Goal: Transaction & Acquisition: Purchase product/service

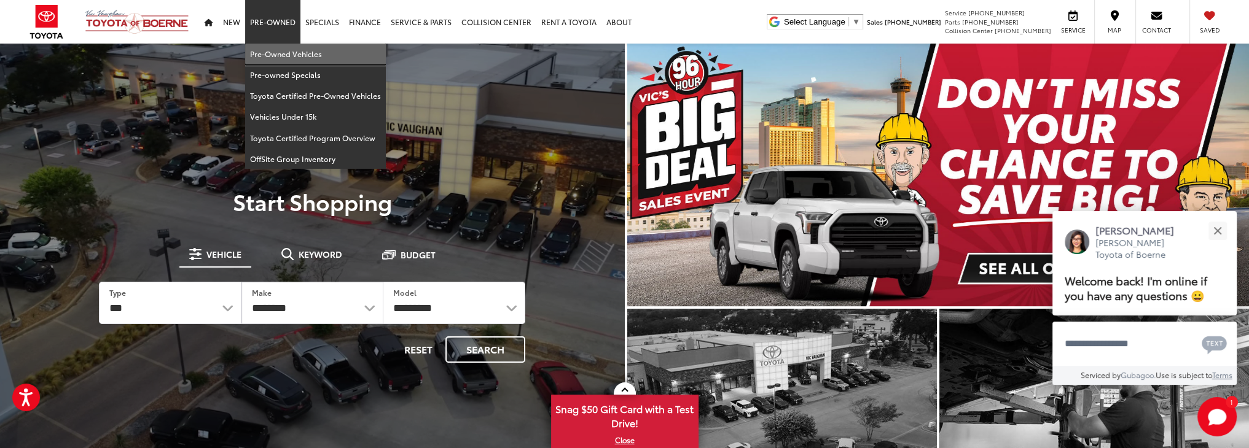
click at [281, 61] on link "Pre-Owned Vehicles" at bounding box center [315, 54] width 141 height 21
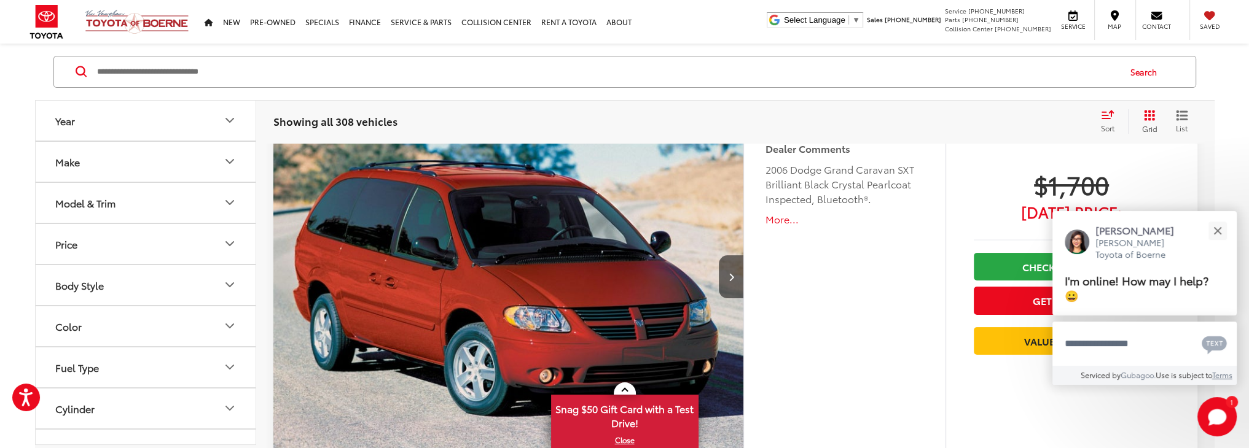
scroll to position [184, 0]
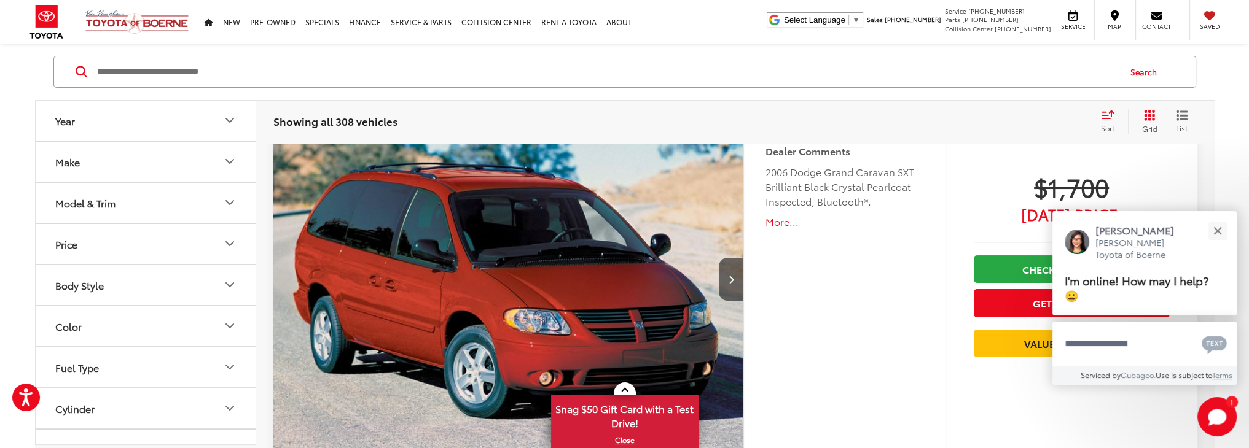
click at [234, 124] on icon "Year" at bounding box center [229, 121] width 15 height 15
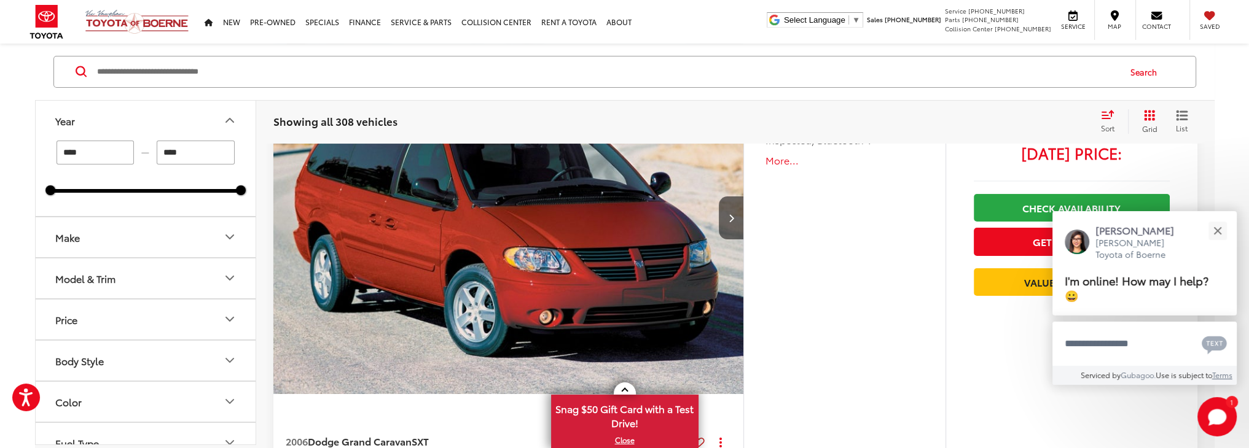
scroll to position [123, 0]
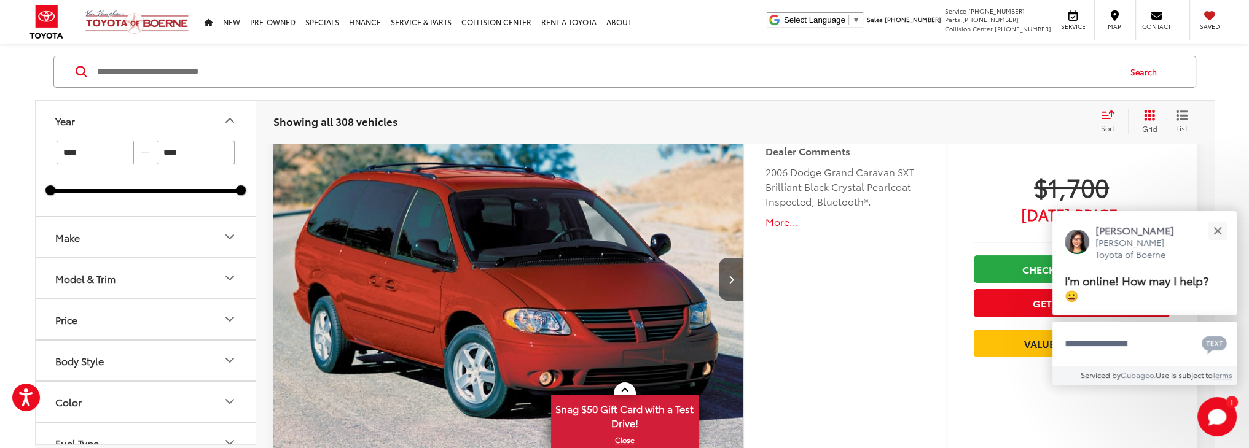
click at [231, 126] on icon "Year" at bounding box center [229, 121] width 15 height 15
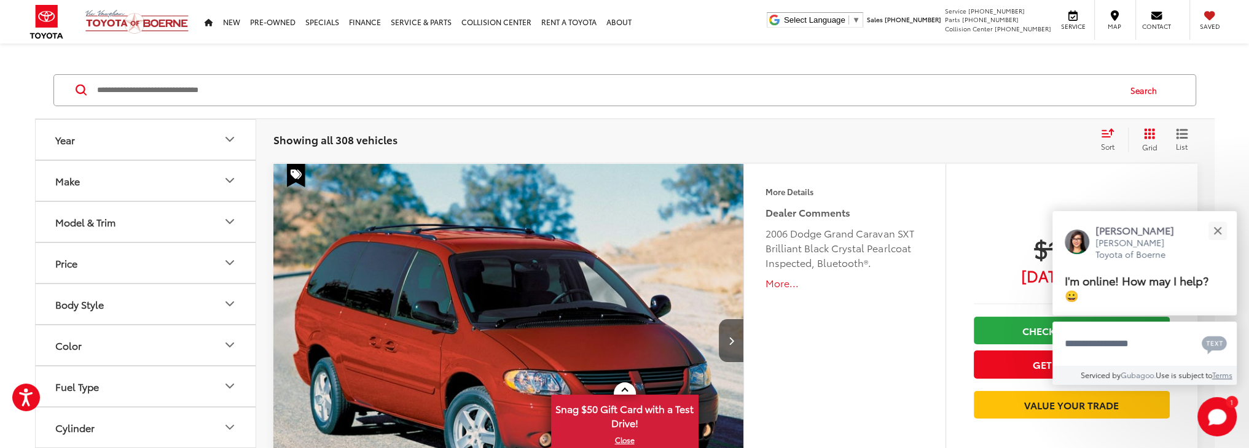
scroll to position [184, 0]
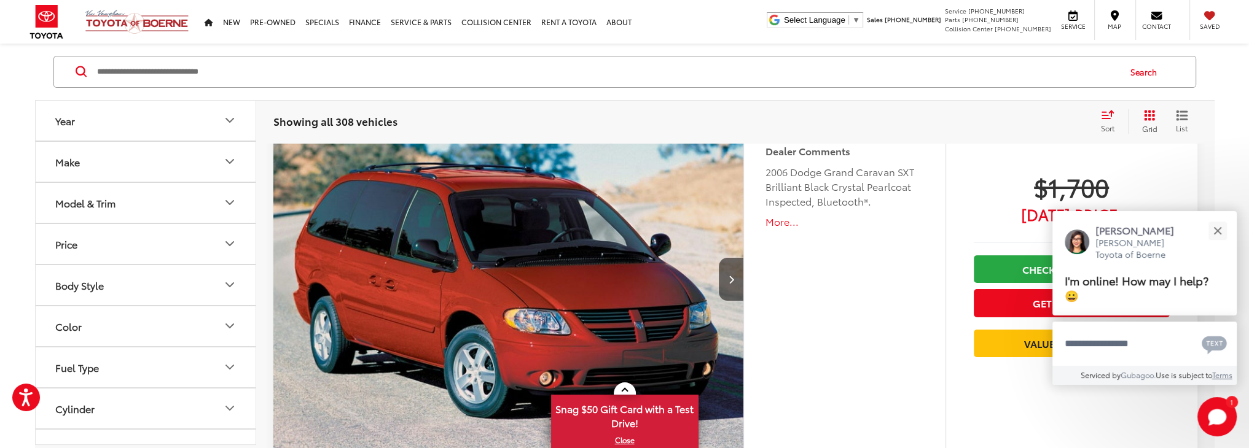
click at [230, 162] on icon "Make" at bounding box center [229, 162] width 7 height 4
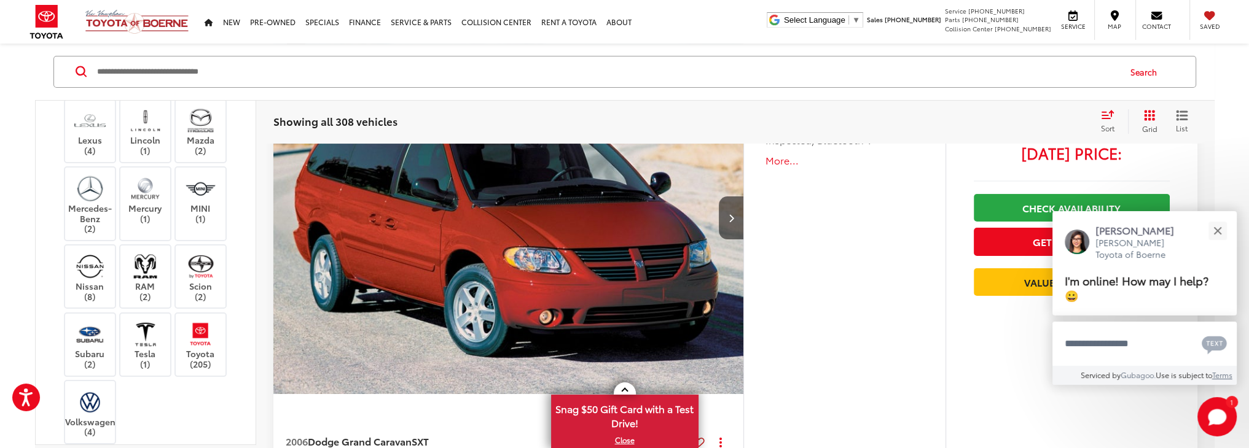
scroll to position [307, 0]
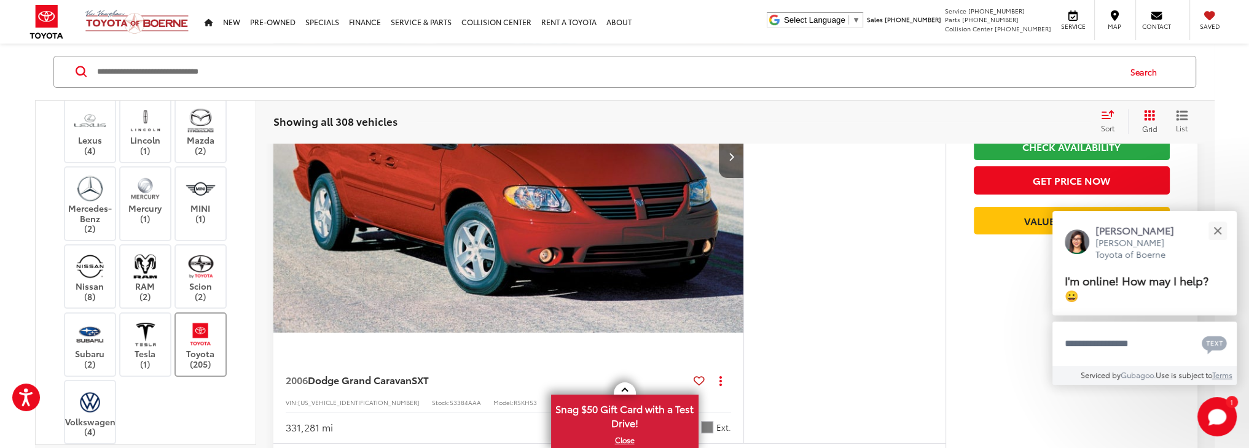
click at [189, 343] on label "Toyota (205)" at bounding box center [201, 345] width 50 height 50
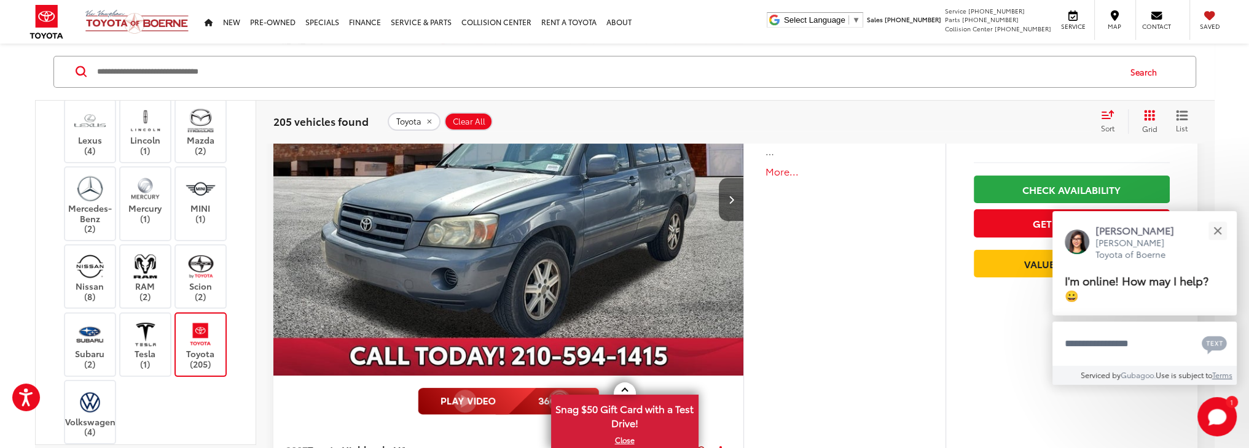
scroll to position [18, 0]
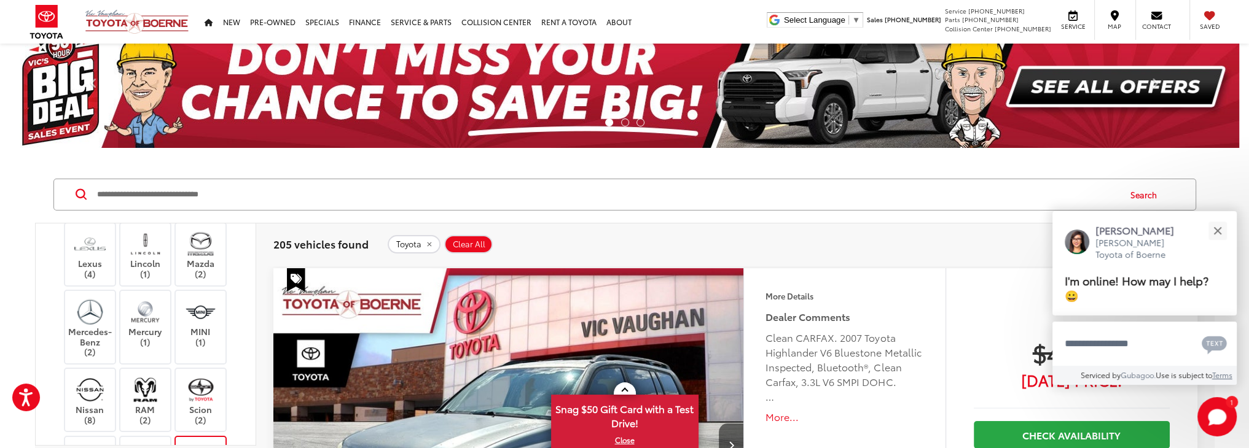
click at [147, 202] on input "Search by Make, Model, or Keyword" at bounding box center [607, 194] width 1023 height 29
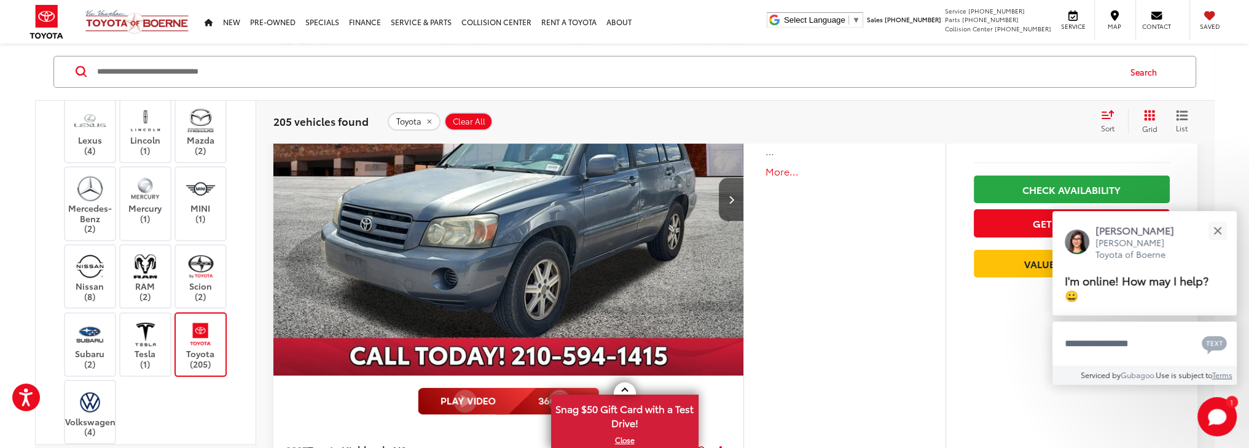
scroll to position [737, 0]
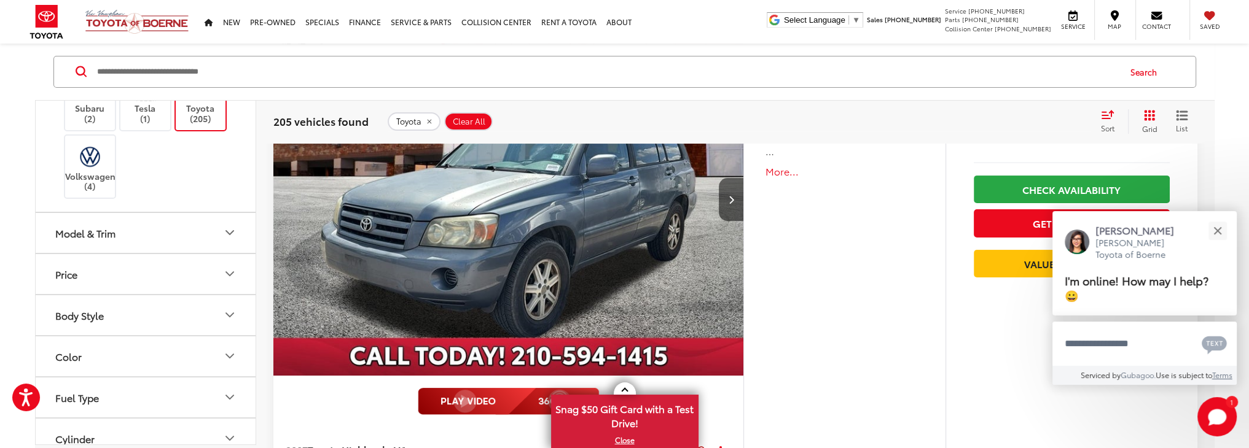
click at [228, 391] on icon "Fuel Type" at bounding box center [229, 398] width 15 height 15
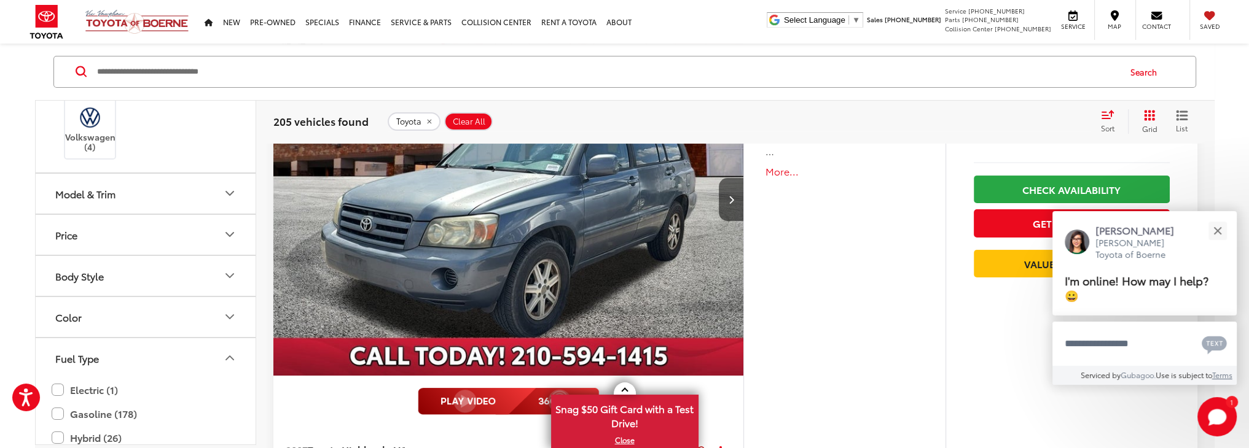
scroll to position [799, 0]
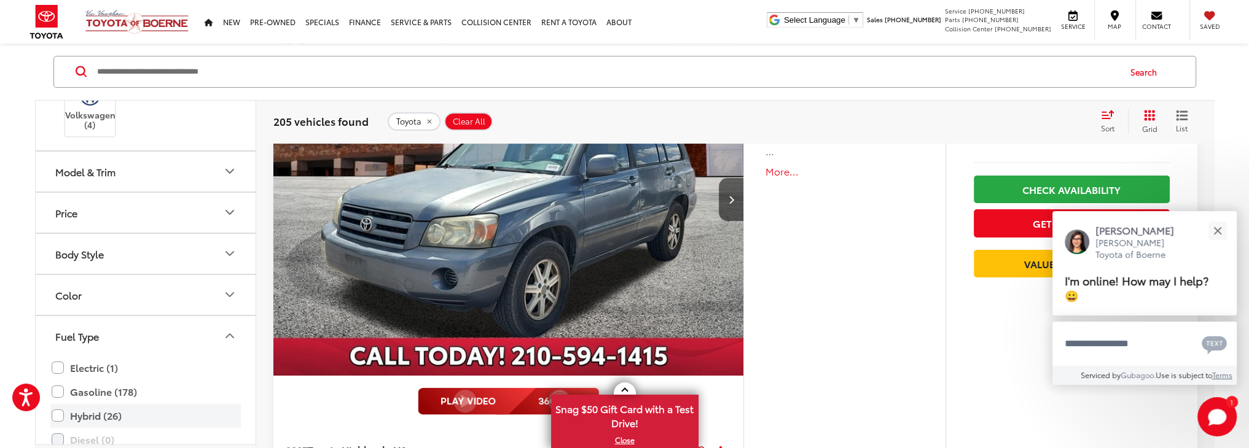
click at [57, 408] on label "Hybrid (26)" at bounding box center [146, 415] width 188 height 21
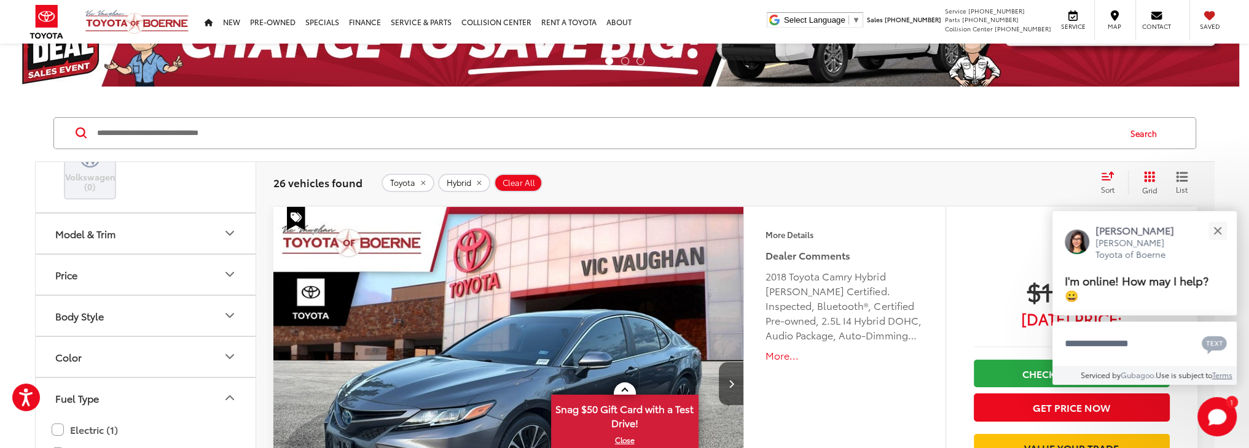
scroll to position [203, 0]
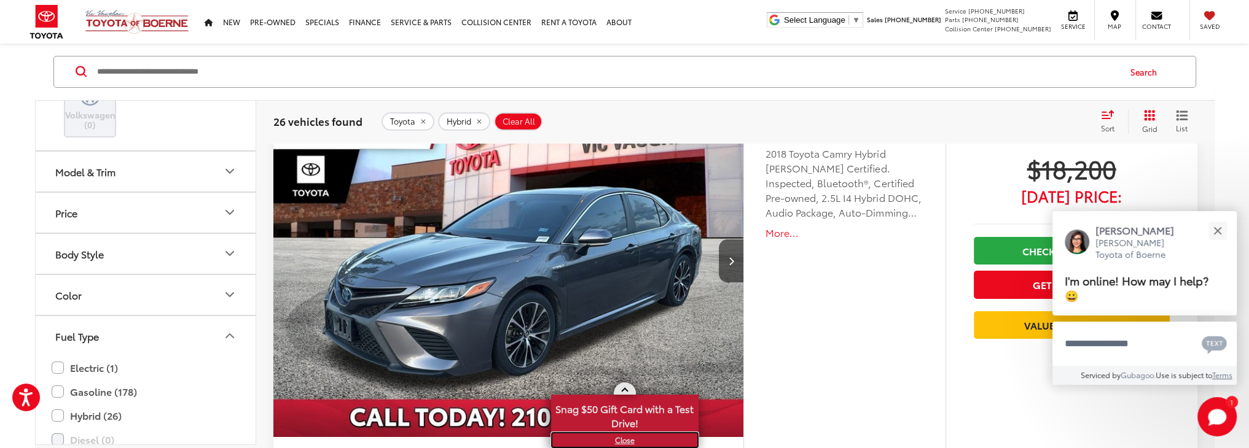
click at [634, 444] on link "X" at bounding box center [624, 441] width 145 height 14
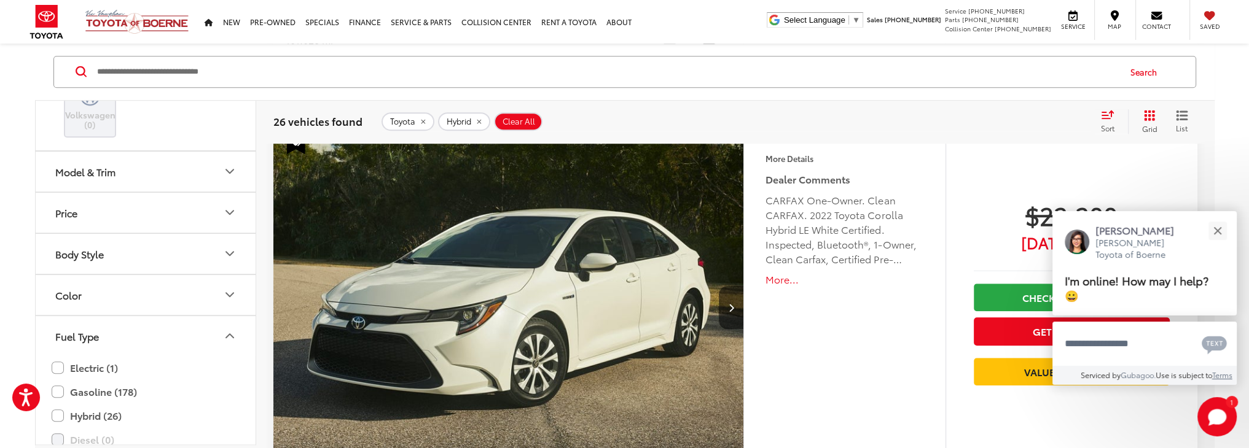
scroll to position [1308, 0]
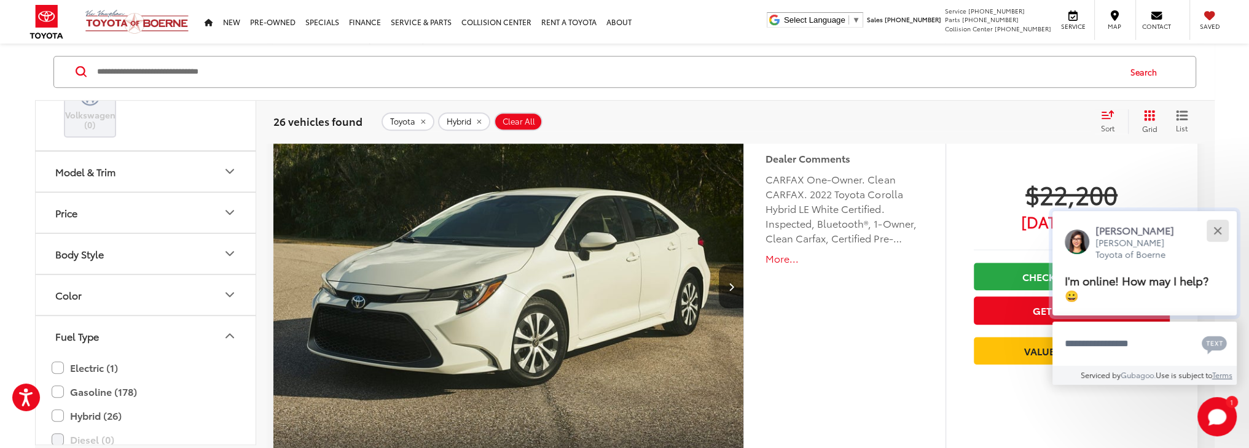
click at [1219, 234] on button "Close" at bounding box center [1217, 230] width 26 height 26
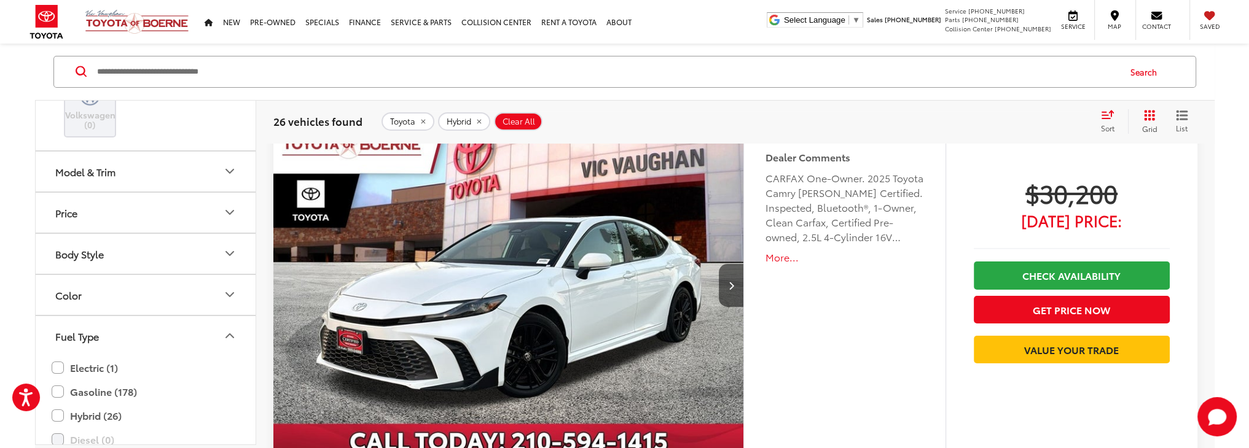
scroll to position [5424, 0]
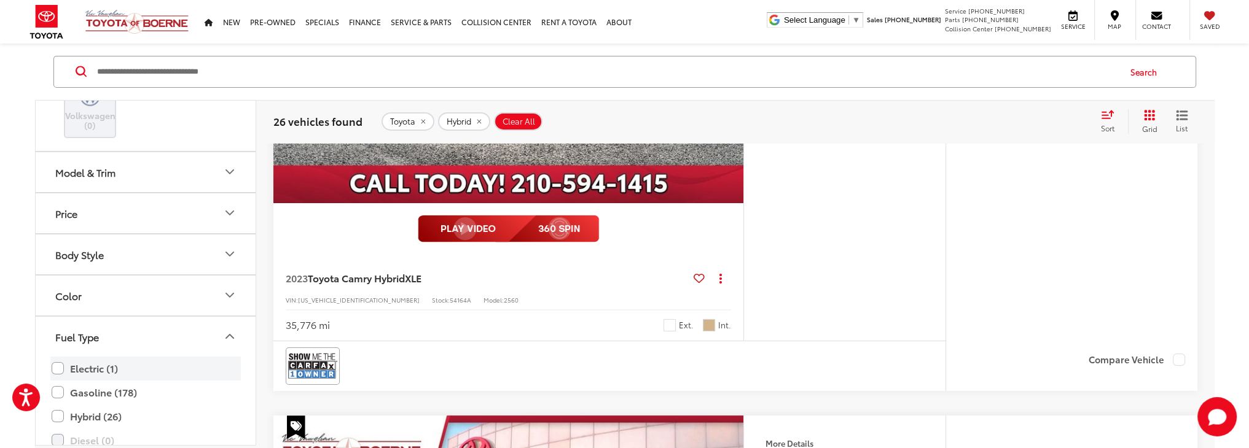
click at [57, 363] on label "Electric (1)" at bounding box center [146, 368] width 188 height 21
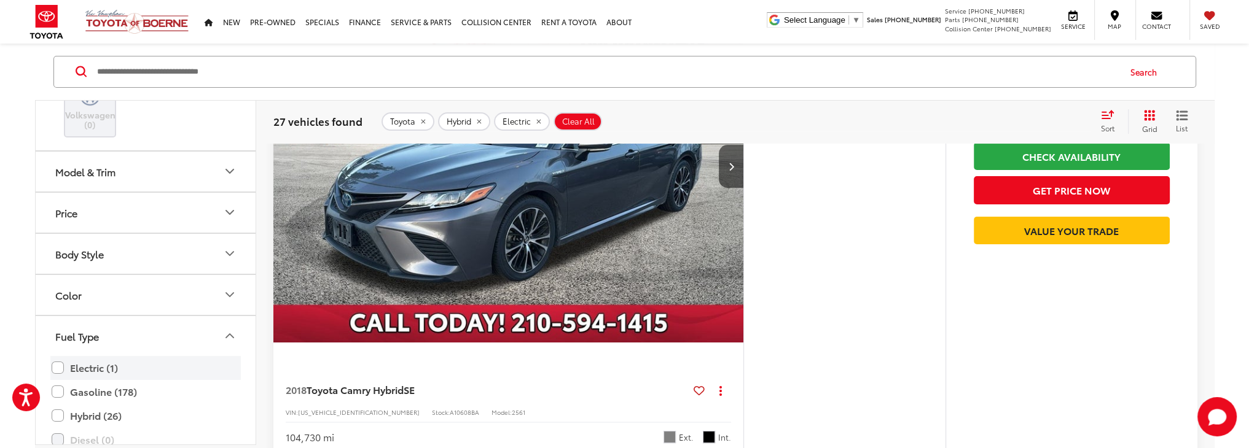
scroll to position [141, 0]
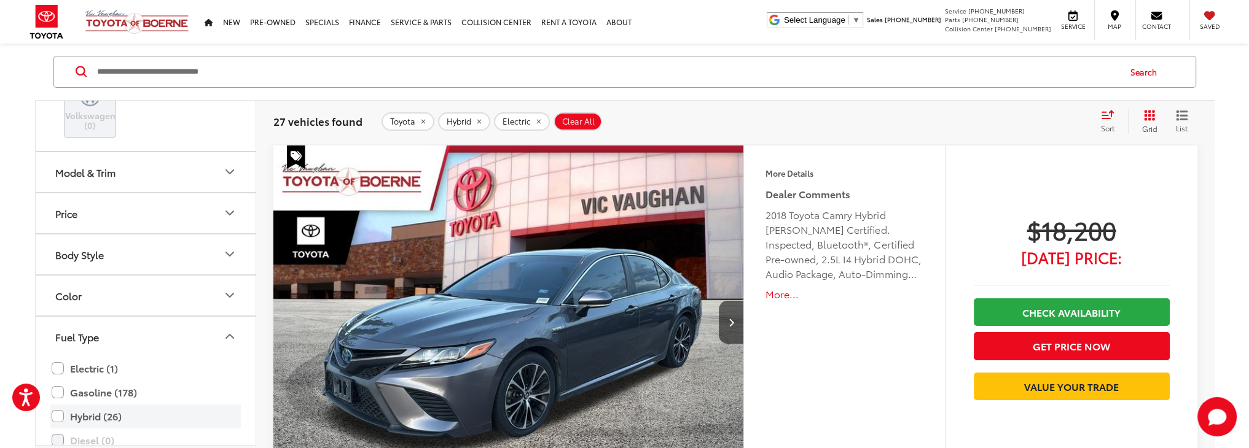
click at [60, 411] on label "Hybrid (26)" at bounding box center [146, 416] width 188 height 21
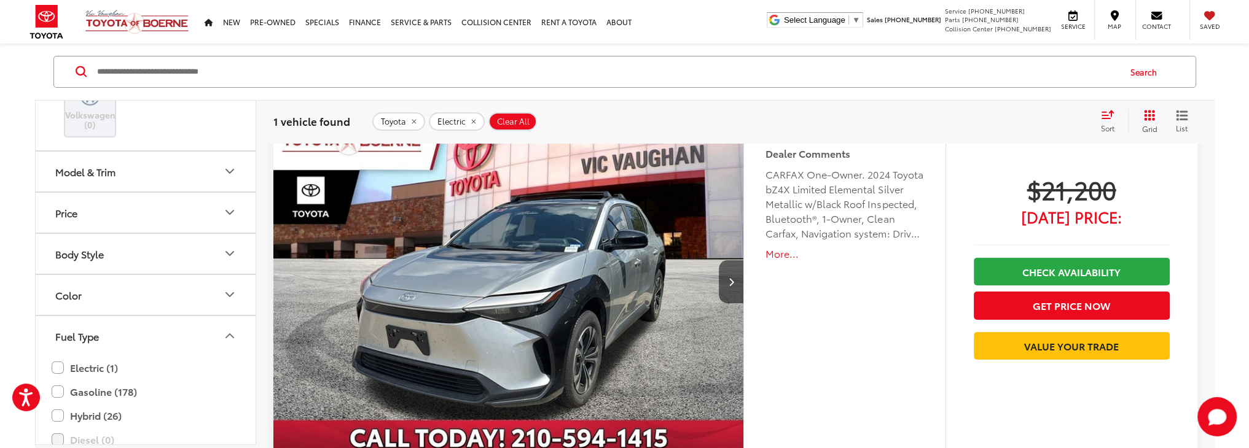
scroll to position [203, 0]
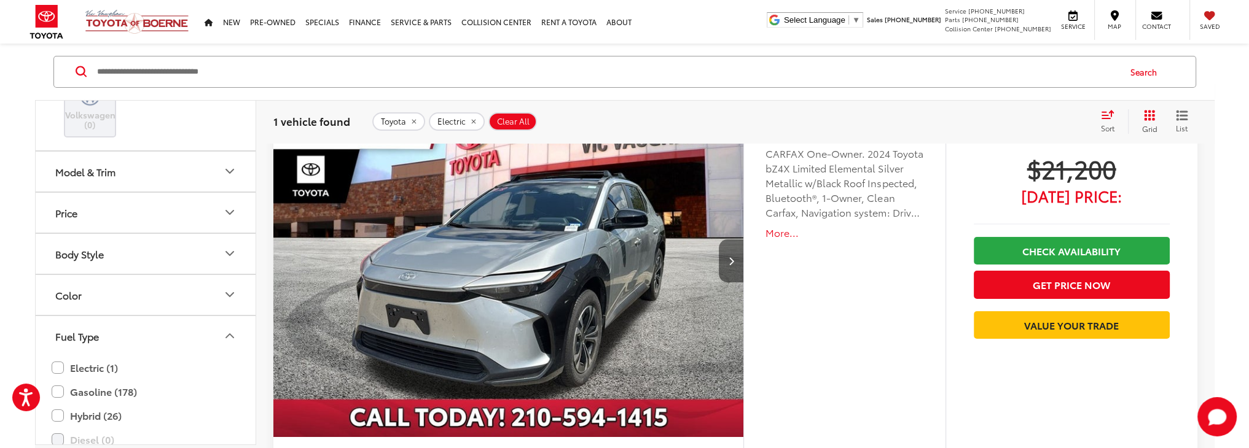
click at [730, 267] on button "Next image" at bounding box center [731, 261] width 25 height 43
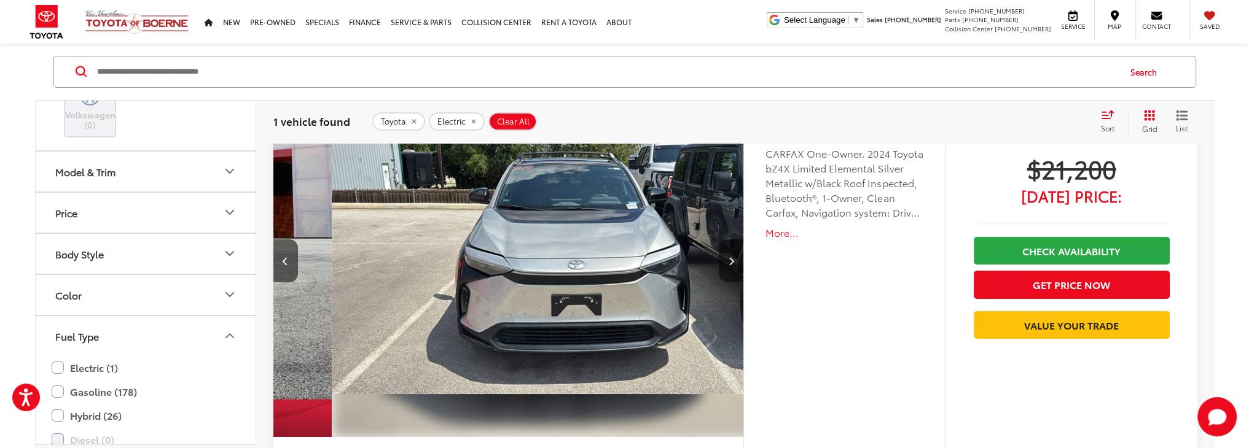
scroll to position [0, 472]
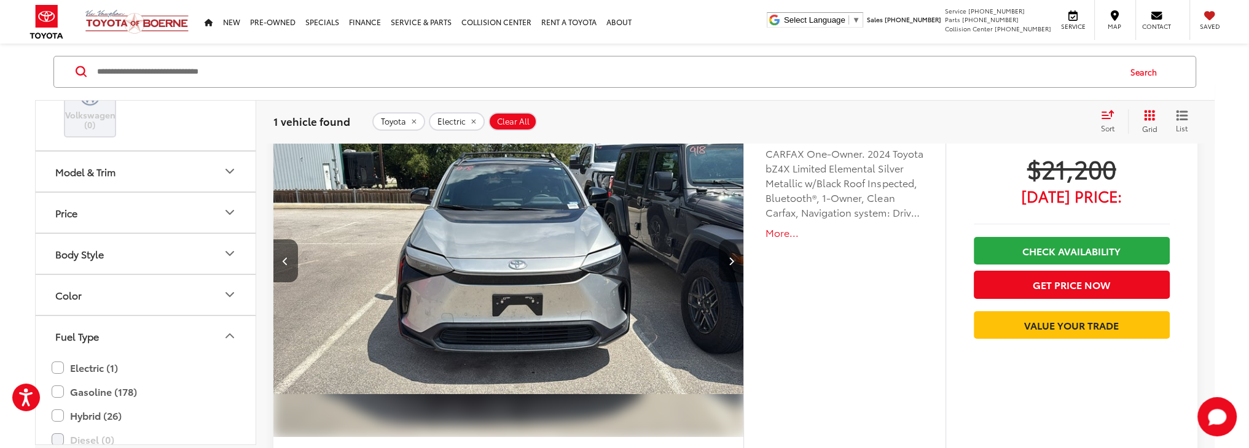
click at [730, 267] on button "Next image" at bounding box center [731, 261] width 25 height 43
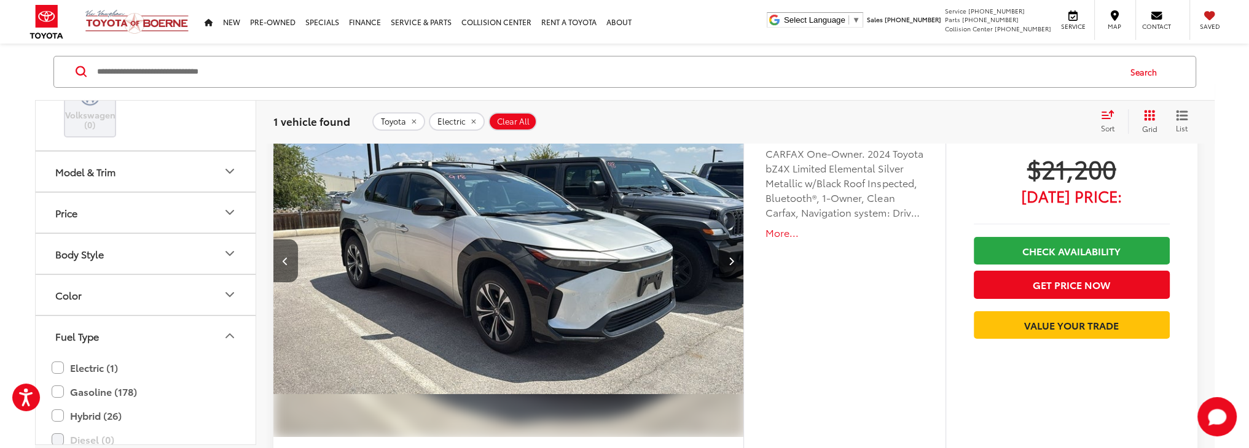
scroll to position [0, 945]
click at [730, 267] on button "Next image" at bounding box center [731, 261] width 25 height 43
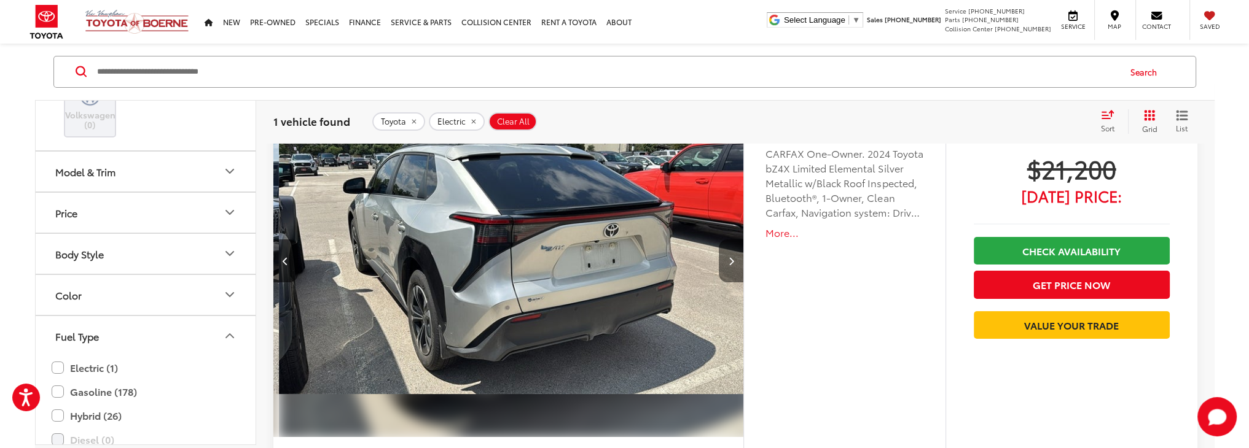
scroll to position [0, 1417]
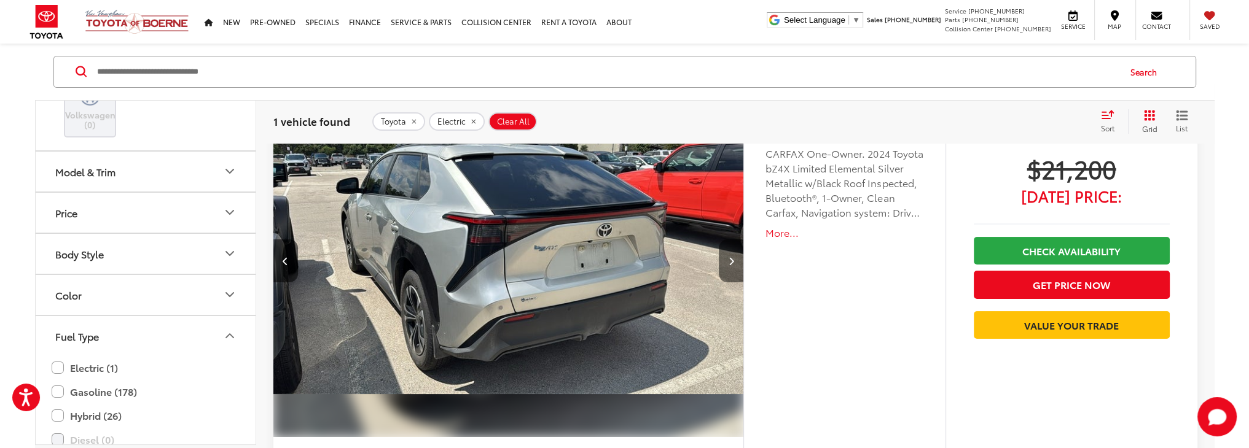
click at [730, 267] on button "Next image" at bounding box center [731, 261] width 25 height 43
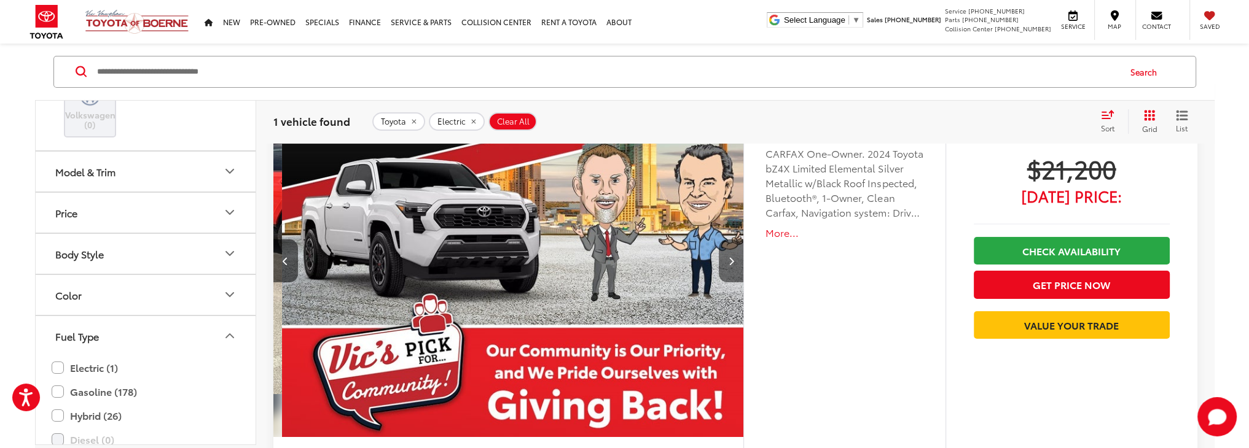
scroll to position [0, 1889]
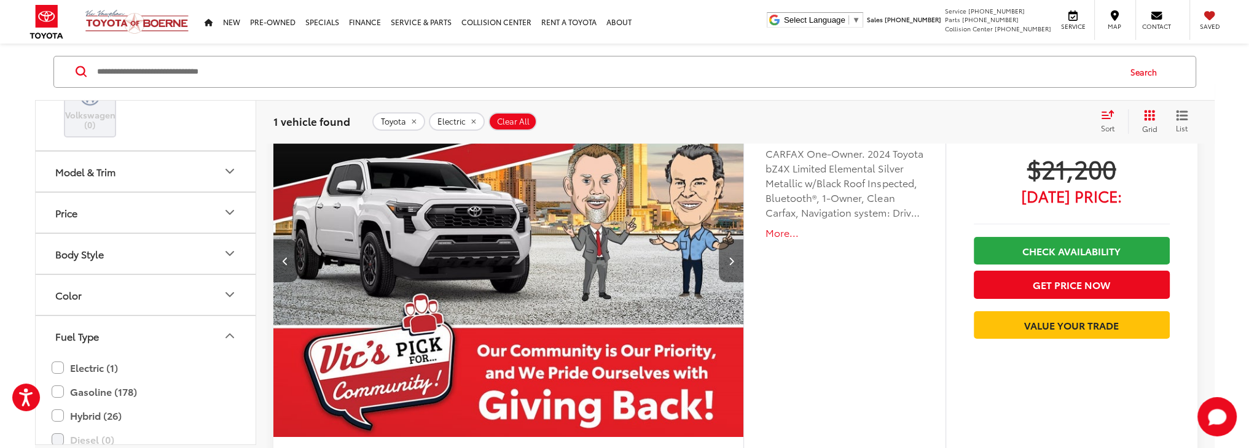
click at [730, 267] on button "Next image" at bounding box center [731, 261] width 25 height 43
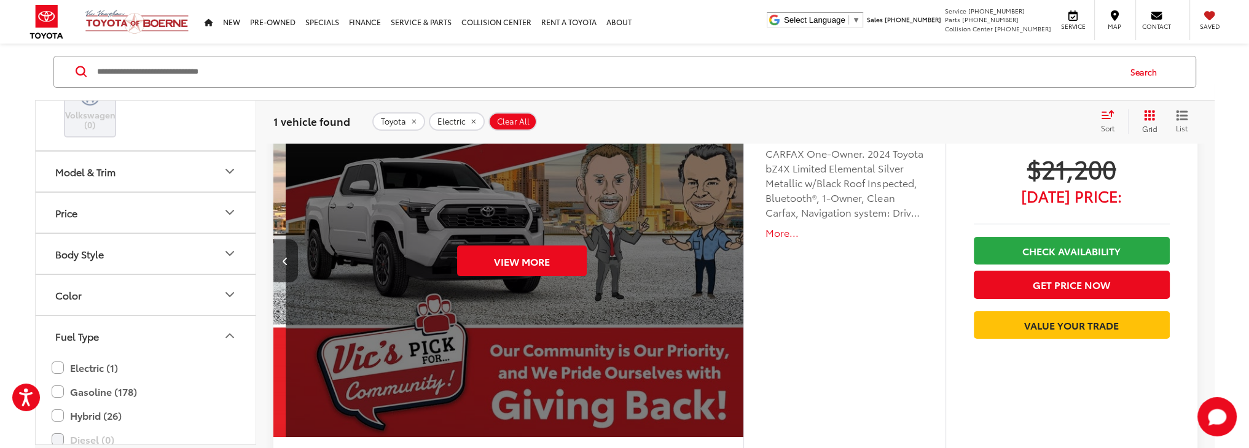
scroll to position [0, 2361]
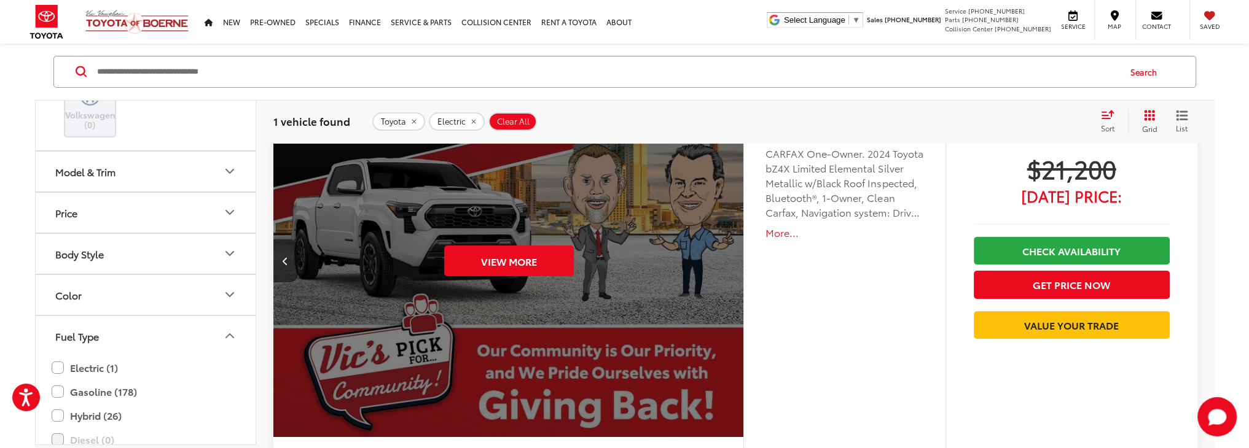
click at [287, 268] on button "Previous image" at bounding box center [285, 261] width 25 height 43
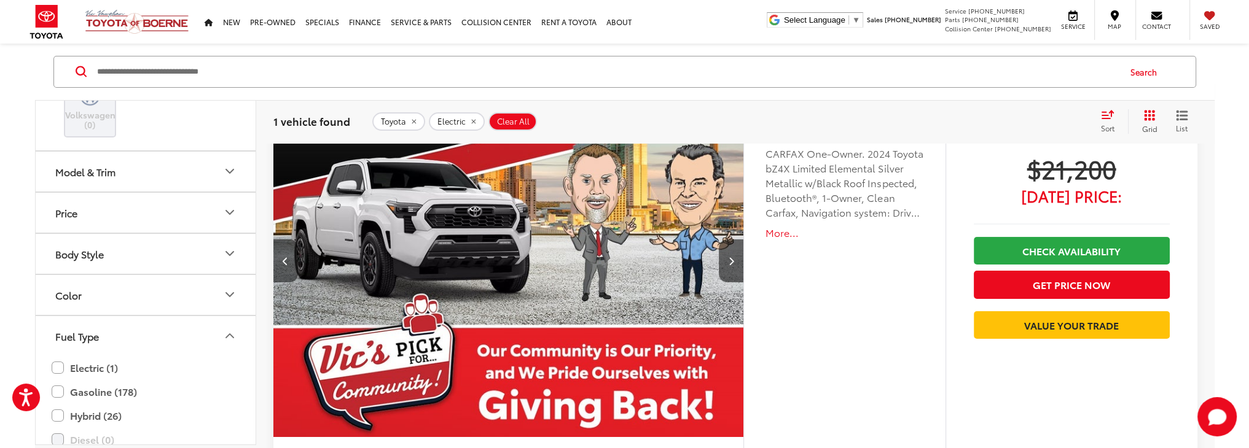
click at [287, 268] on button "Previous image" at bounding box center [285, 261] width 25 height 43
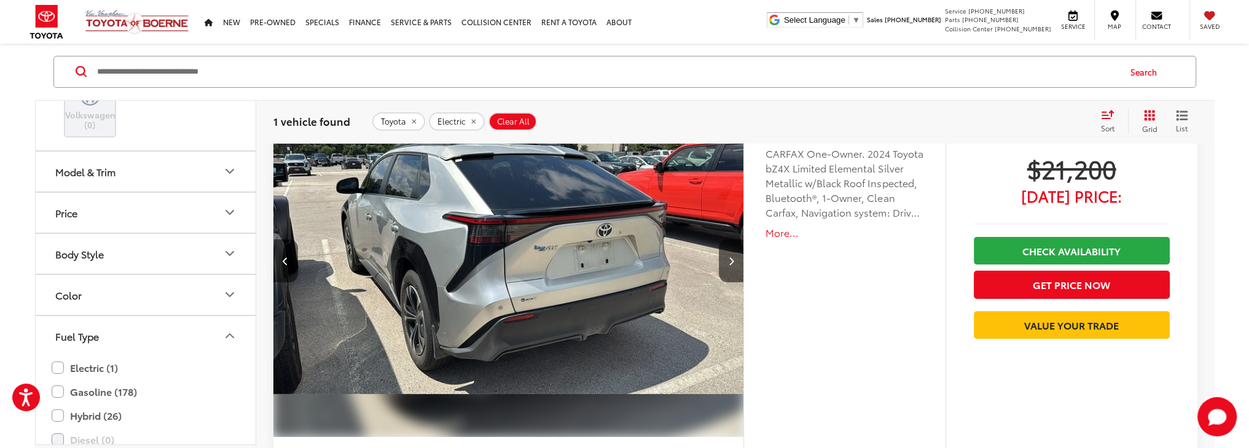
click at [287, 268] on button "Previous image" at bounding box center [285, 261] width 25 height 43
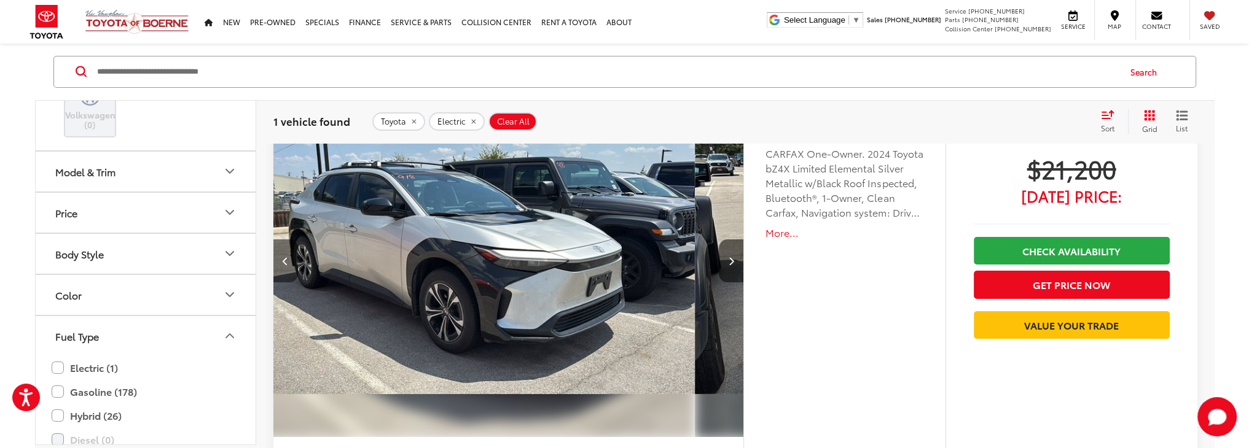
scroll to position [0, 945]
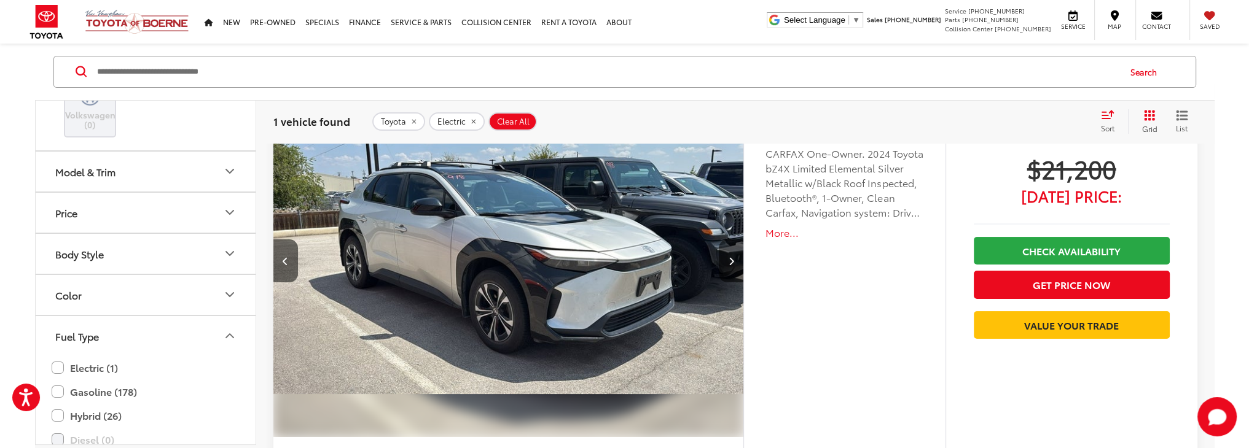
click at [974, 345] on capital-one-entry-button at bounding box center [974, 345] width 0 height 0
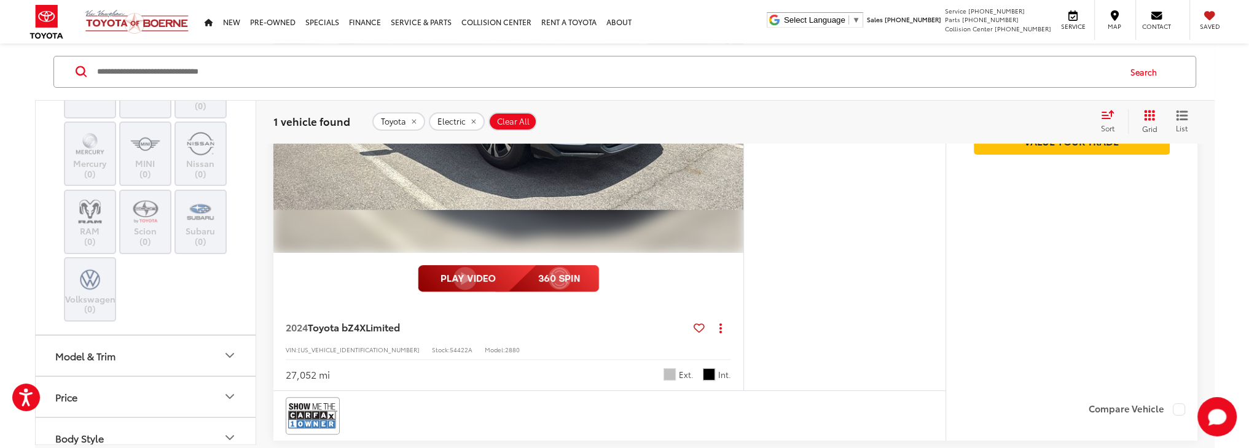
scroll to position [141, 0]
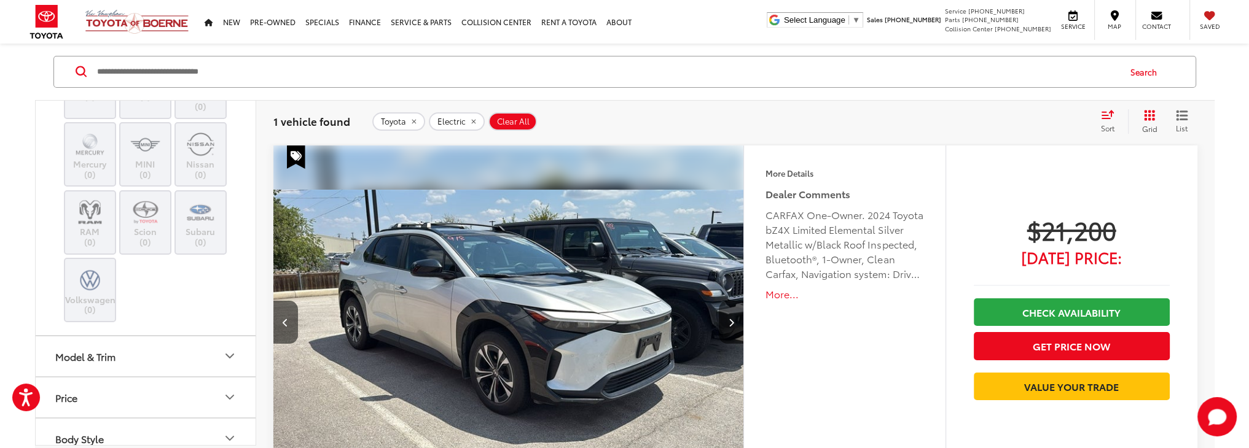
click at [772, 296] on button "More..." at bounding box center [844, 294] width 158 height 14
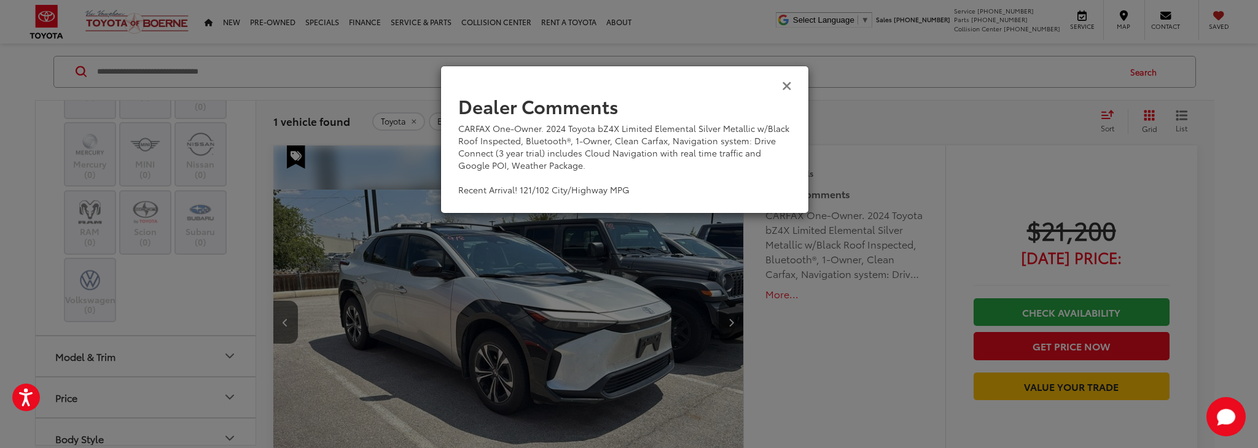
click at [788, 90] on icon "Close" at bounding box center [787, 85] width 10 height 13
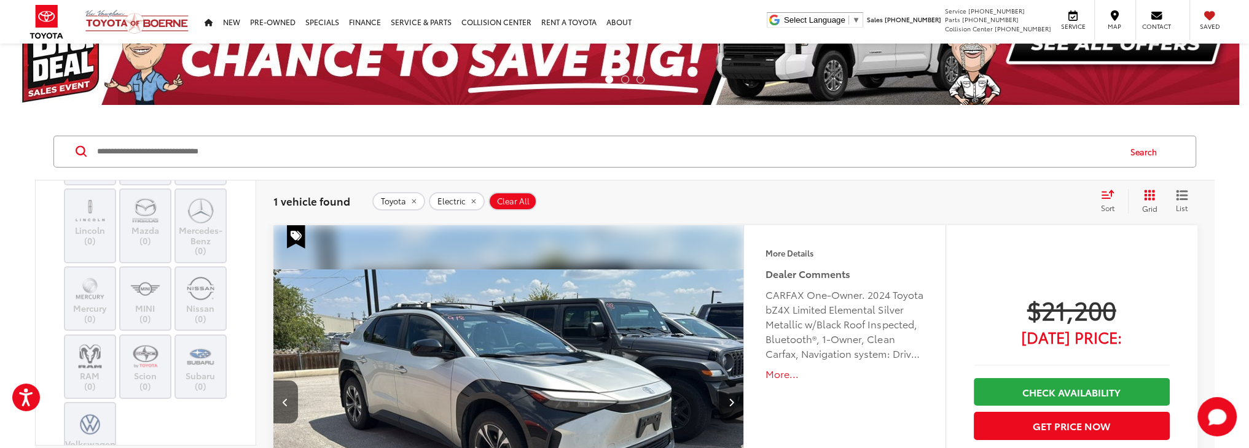
scroll to position [553, 0]
click at [189, 272] on img at bounding box center [201, 285] width 34 height 29
click at [202, 299] on label "Nissan (0)" at bounding box center [201, 296] width 50 height 50
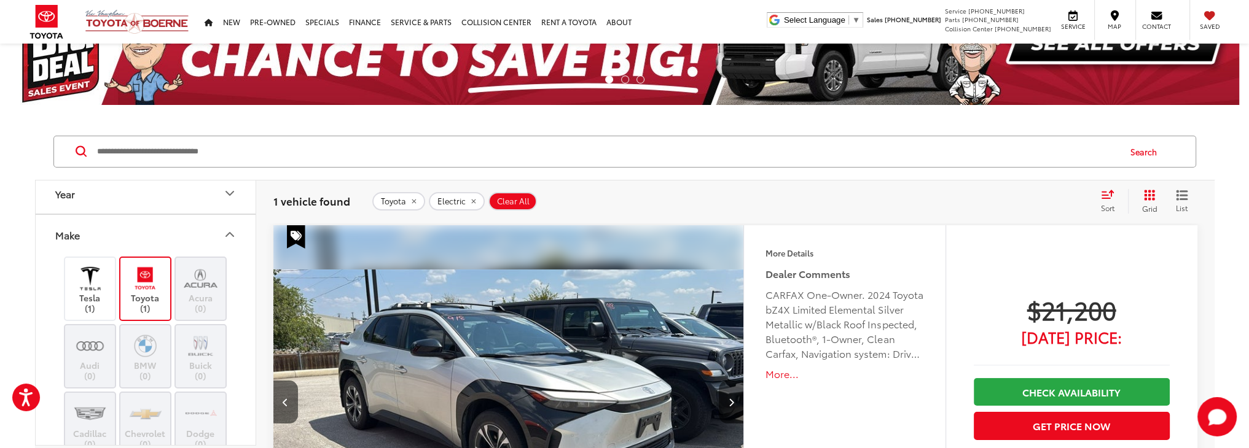
scroll to position [0, 0]
click at [165, 272] on label "Toyota (1)" at bounding box center [145, 297] width 50 height 50
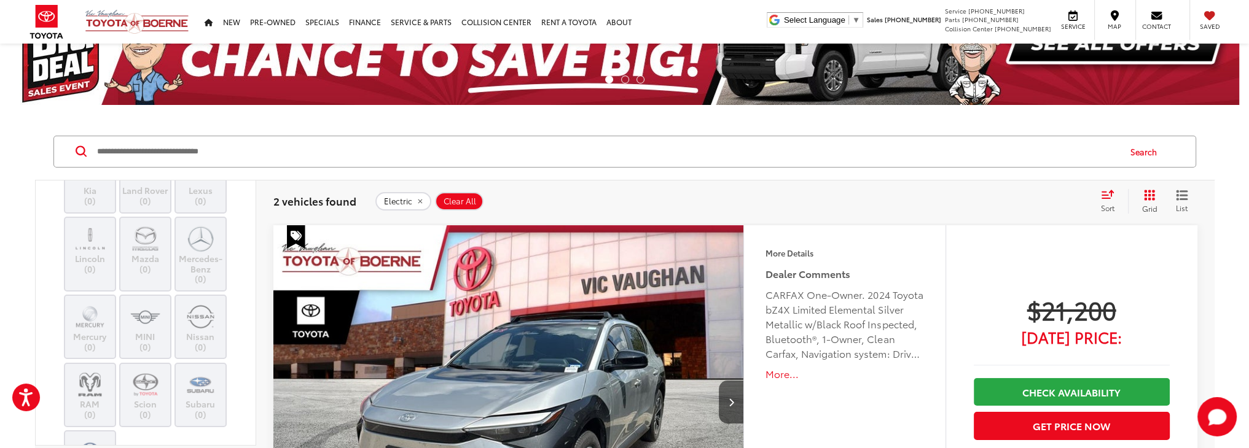
scroll to position [614, 0]
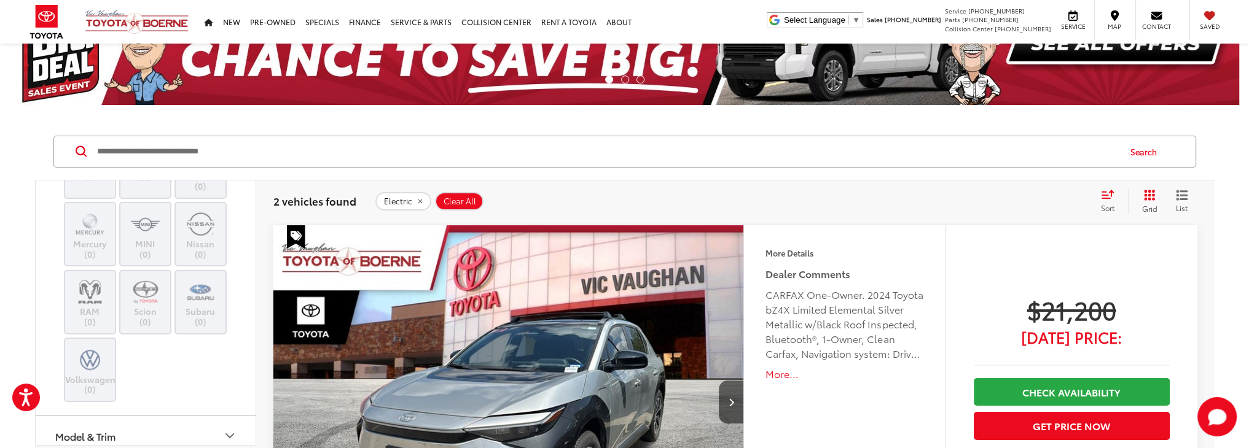
click at [202, 235] on label "Nissan (0)" at bounding box center [201, 234] width 50 height 50
click at [211, 219] on img at bounding box center [201, 223] width 34 height 29
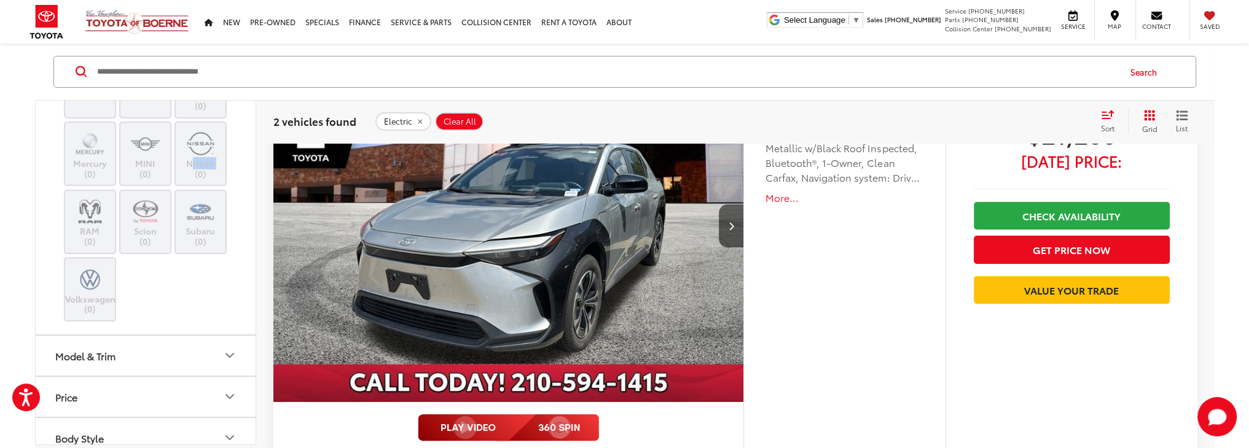
scroll to position [246, 0]
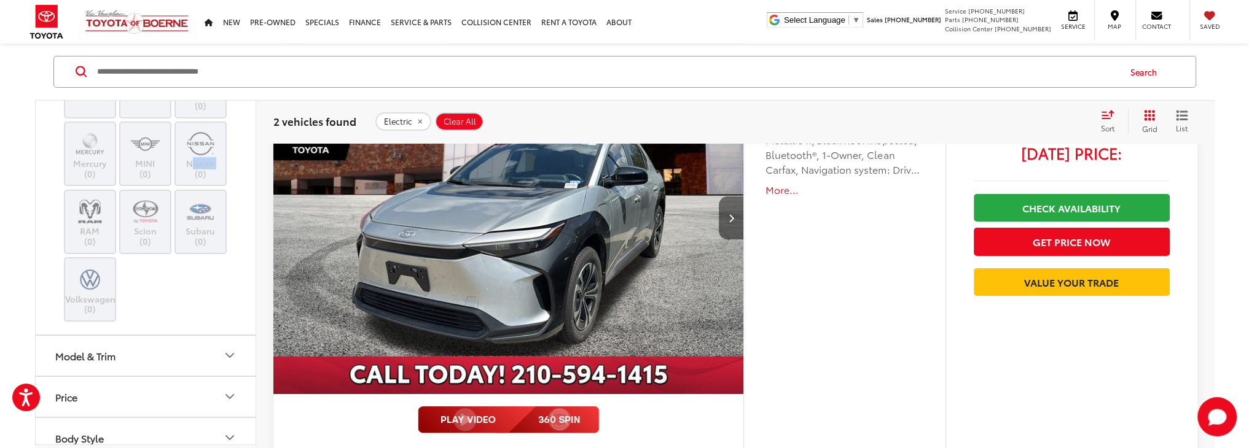
click at [730, 224] on button "Next image" at bounding box center [731, 218] width 25 height 43
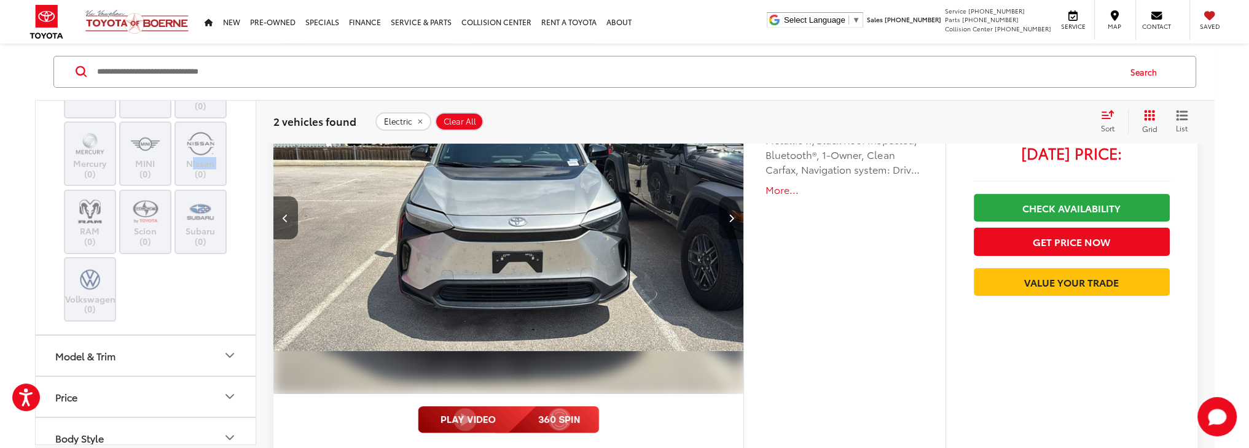
click at [730, 224] on button "Next image" at bounding box center [731, 218] width 25 height 43
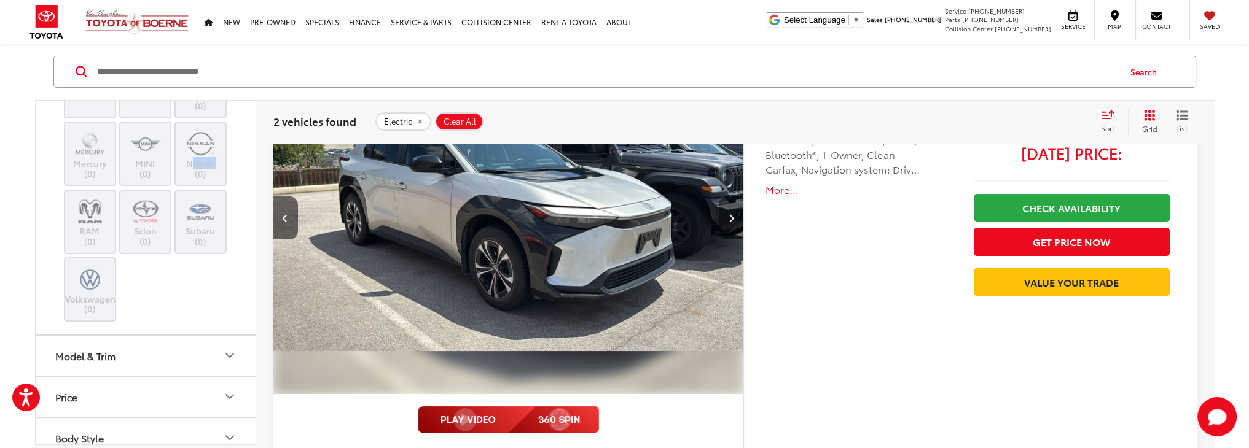
click at [730, 224] on button "Next image" at bounding box center [731, 218] width 25 height 43
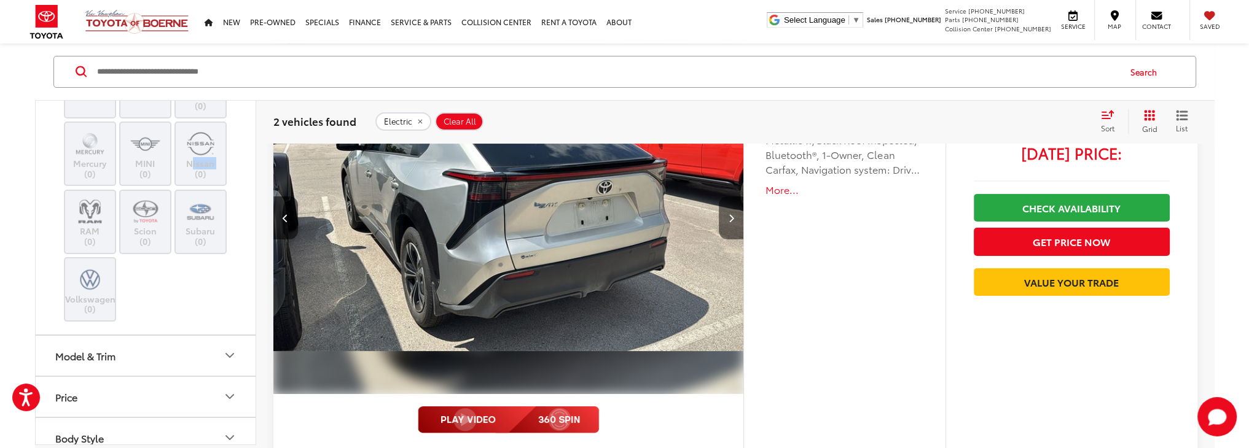
click at [730, 224] on button "Next image" at bounding box center [731, 218] width 25 height 43
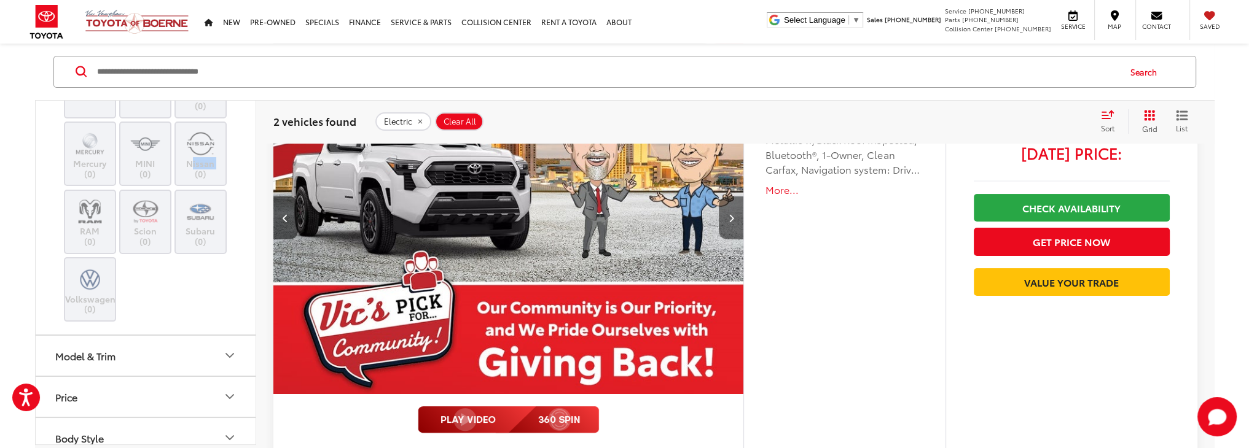
click at [730, 224] on button "Next image" at bounding box center [731, 218] width 25 height 43
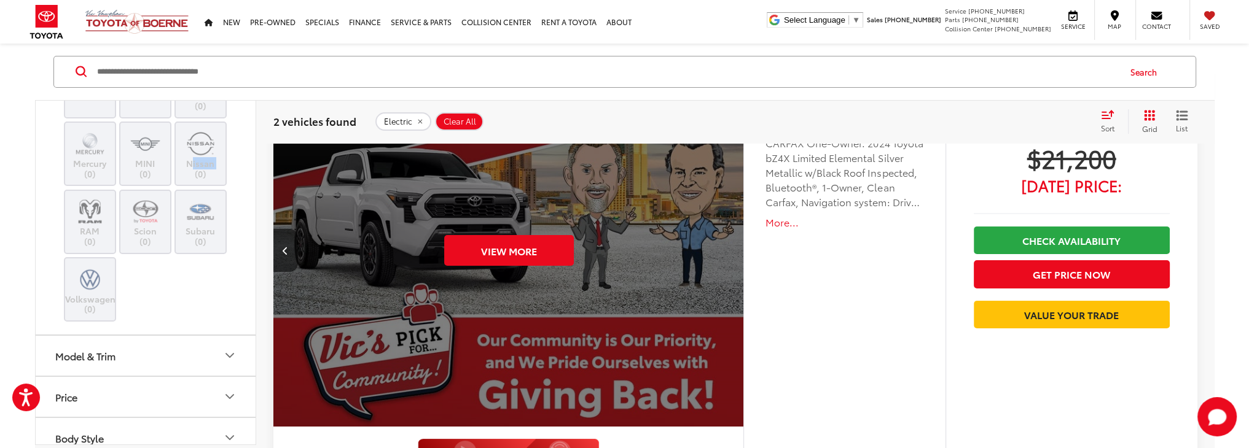
scroll to position [307, 0]
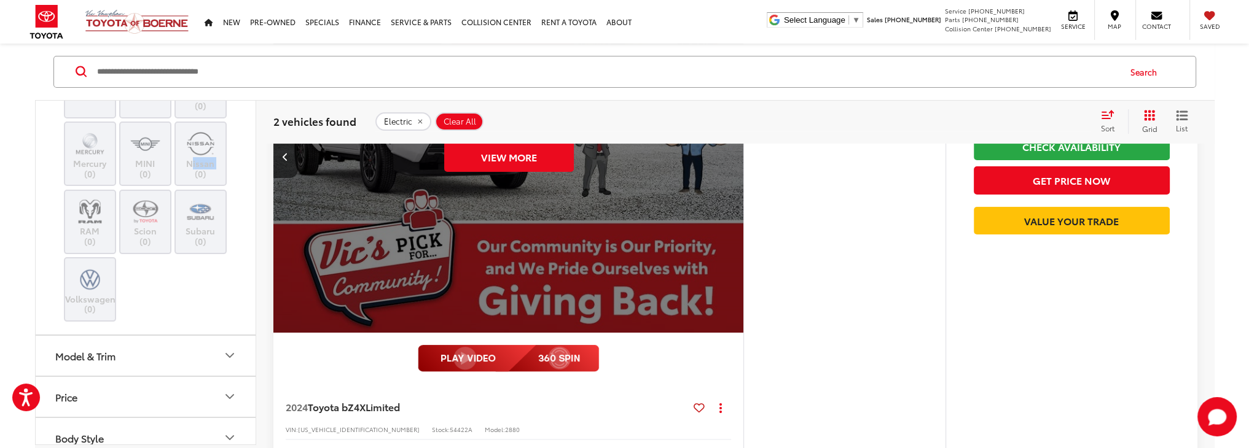
click at [481, 353] on img at bounding box center [508, 358] width 181 height 27
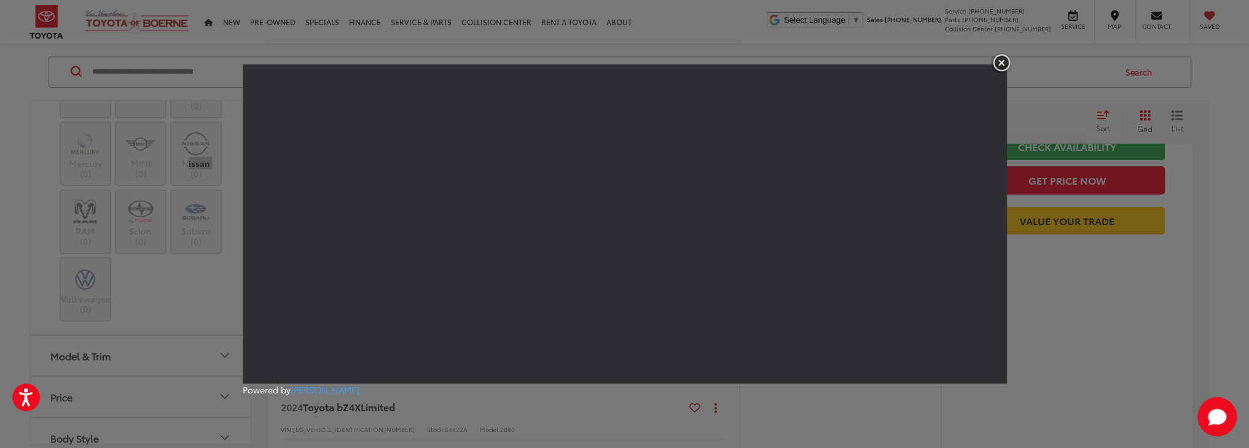
scroll to position [123, 0]
